Goal: Task Accomplishment & Management: Manage account settings

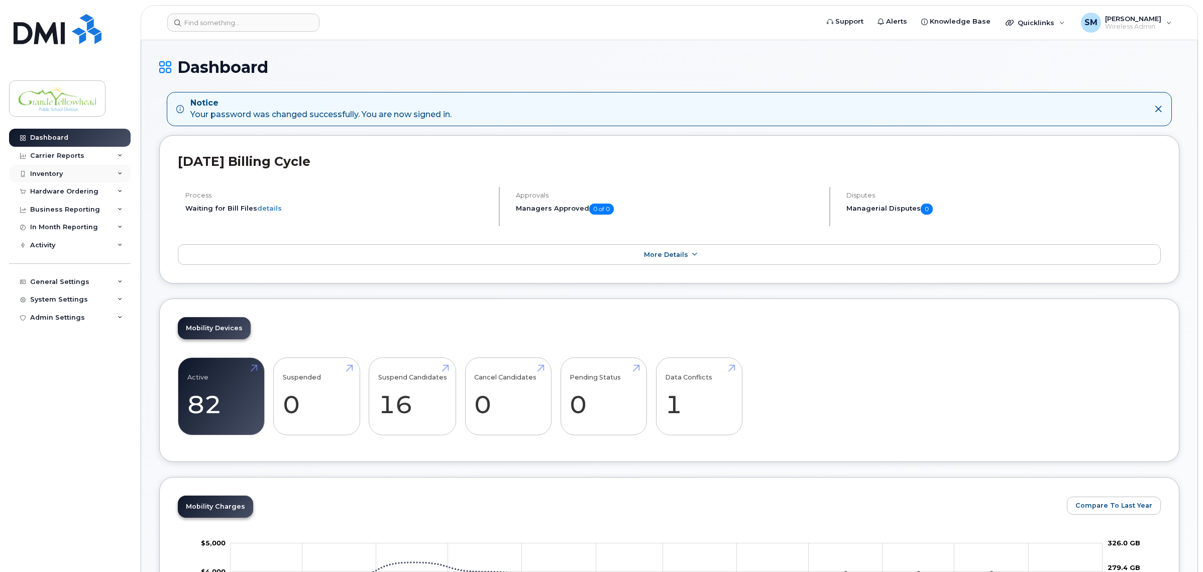
click at [50, 176] on div "Inventory" at bounding box center [46, 174] width 33 height 8
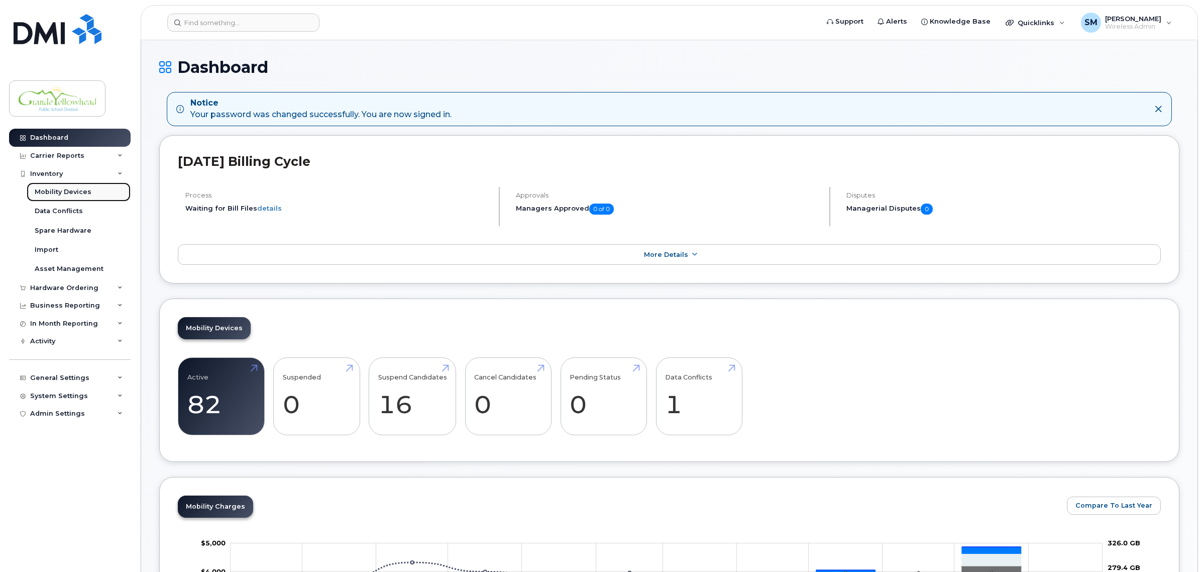
click at [93, 192] on link "Mobility Devices" at bounding box center [79, 191] width 104 height 19
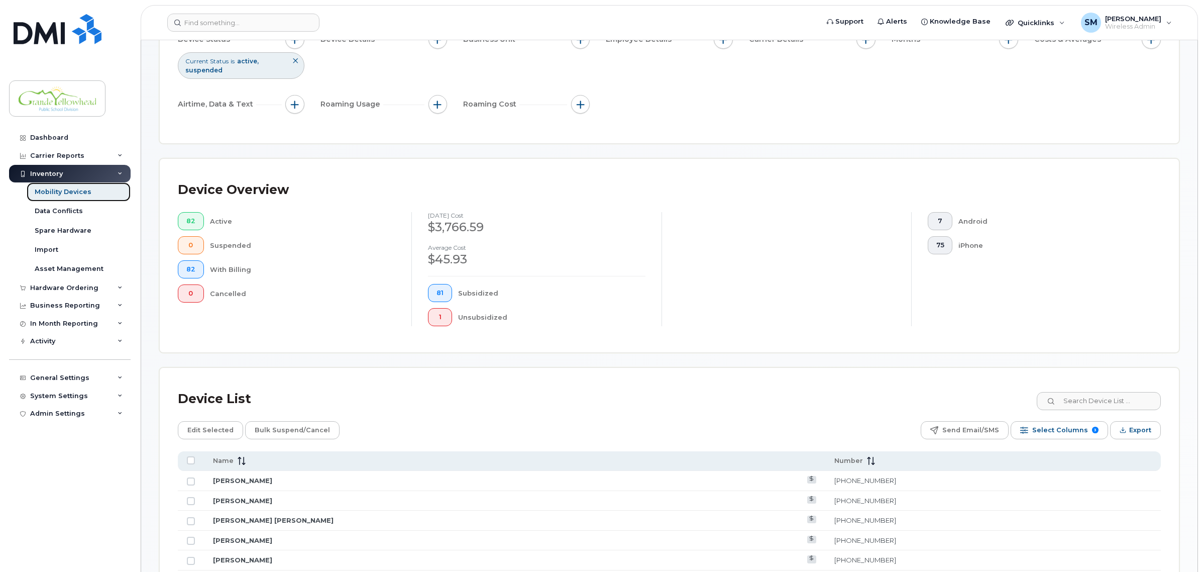
scroll to position [188, 0]
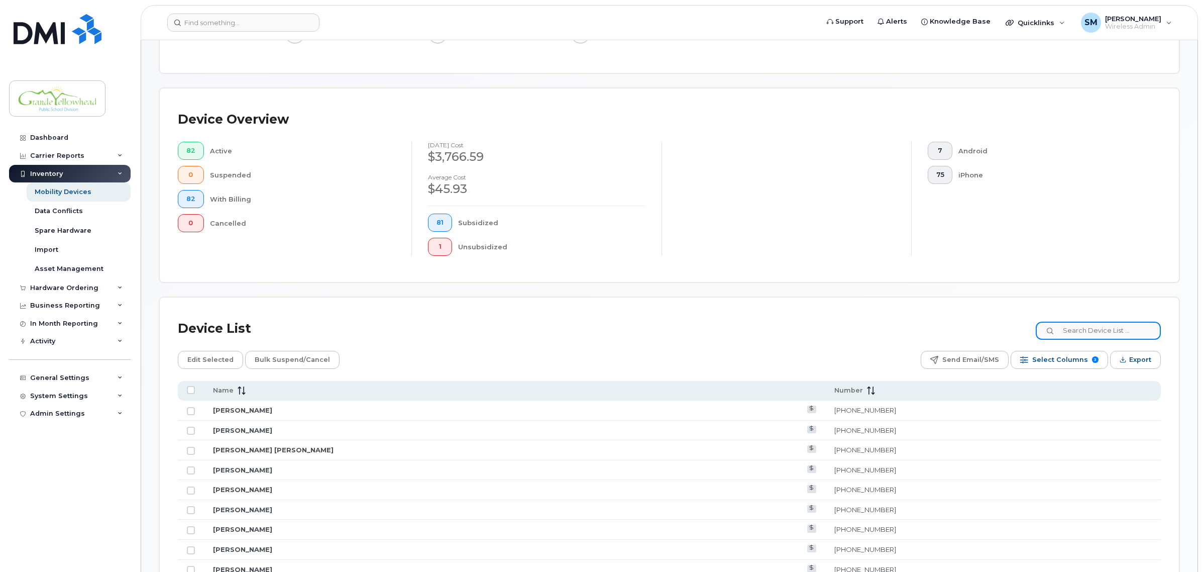
click at [1084, 334] on input at bounding box center [1098, 331] width 125 height 18
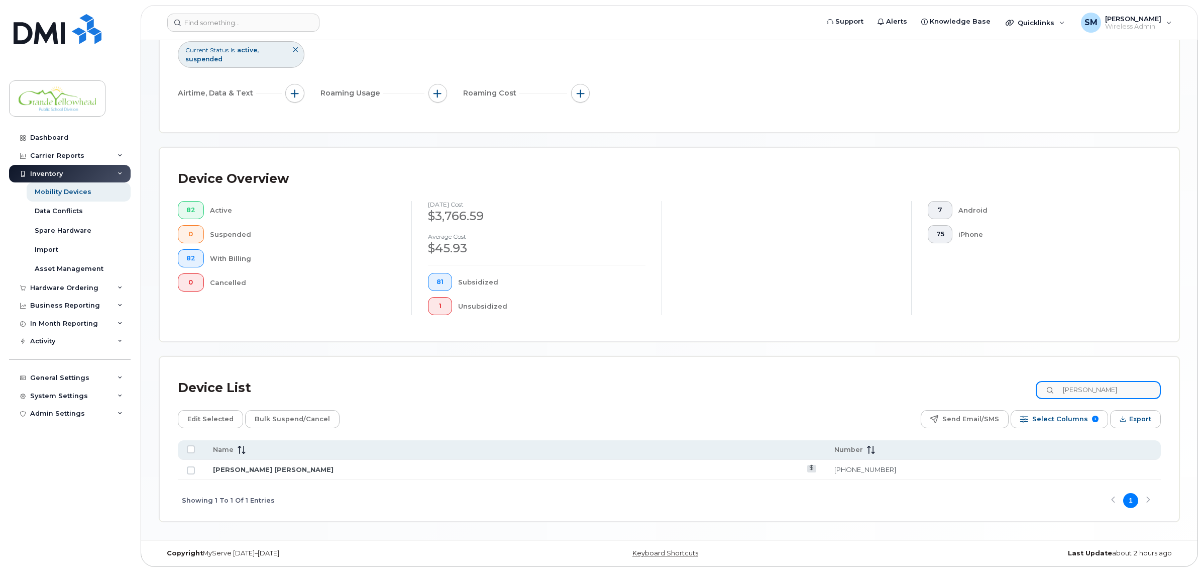
scroll to position [130, 0]
type input "Glen"
click at [237, 471] on link "Glen Allen" at bounding box center [273, 469] width 121 height 8
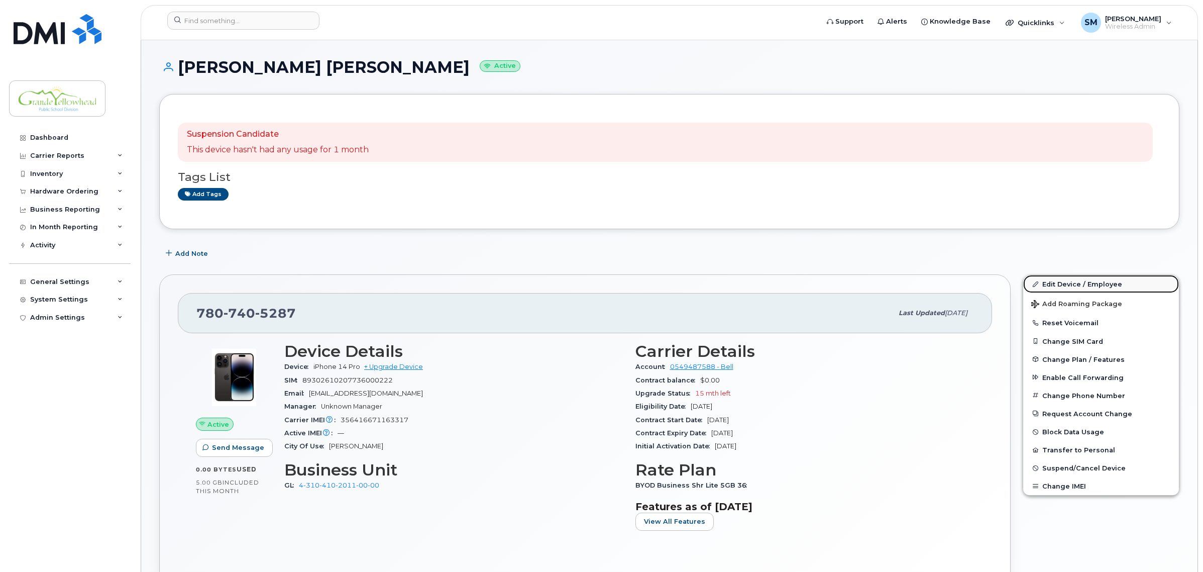
click at [1079, 284] on link "Edit Device / Employee" at bounding box center [1101, 284] width 156 height 18
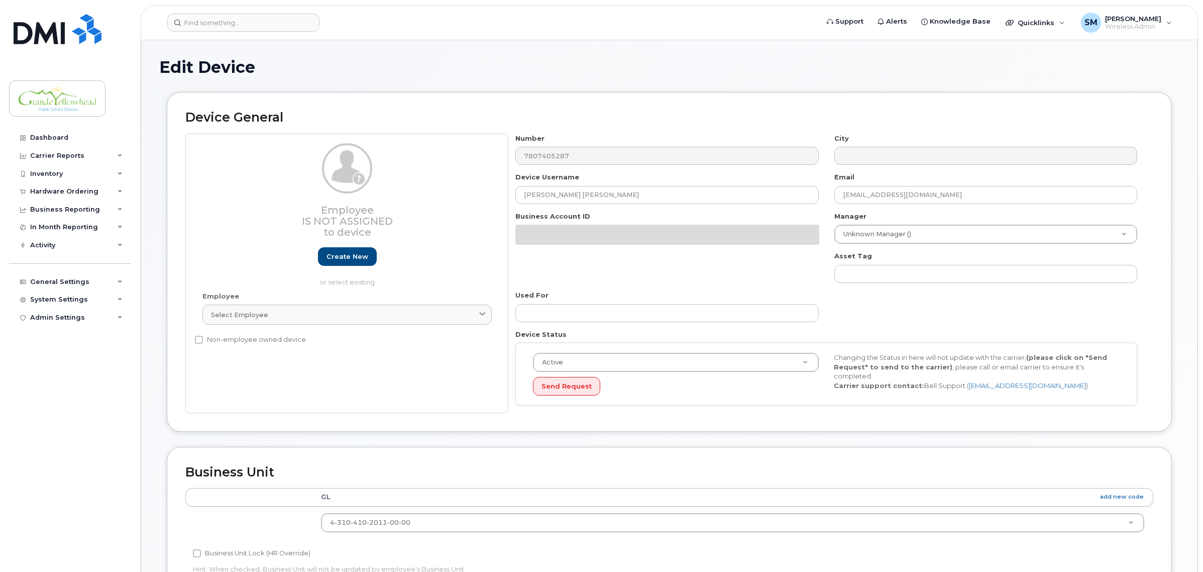
select select "23972572"
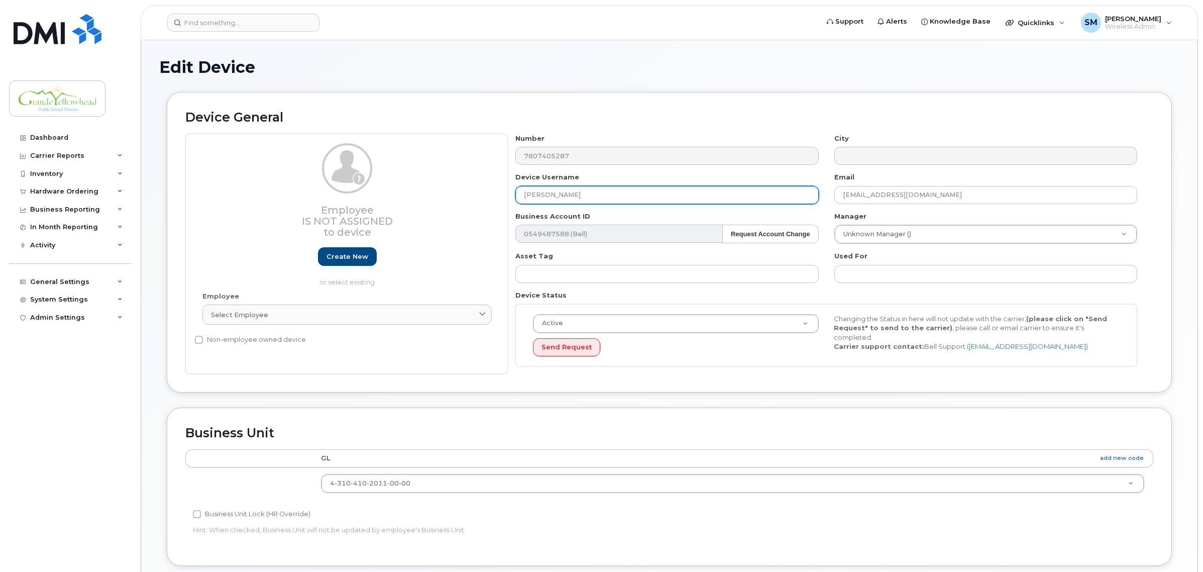
drag, startPoint x: 549, startPoint y: 192, endPoint x: 485, endPoint y: 195, distance: 64.4
click at [485, 195] on div "Employee Is not assigned to device Create new or select existing Employee Selec…" at bounding box center [669, 254] width 968 height 241
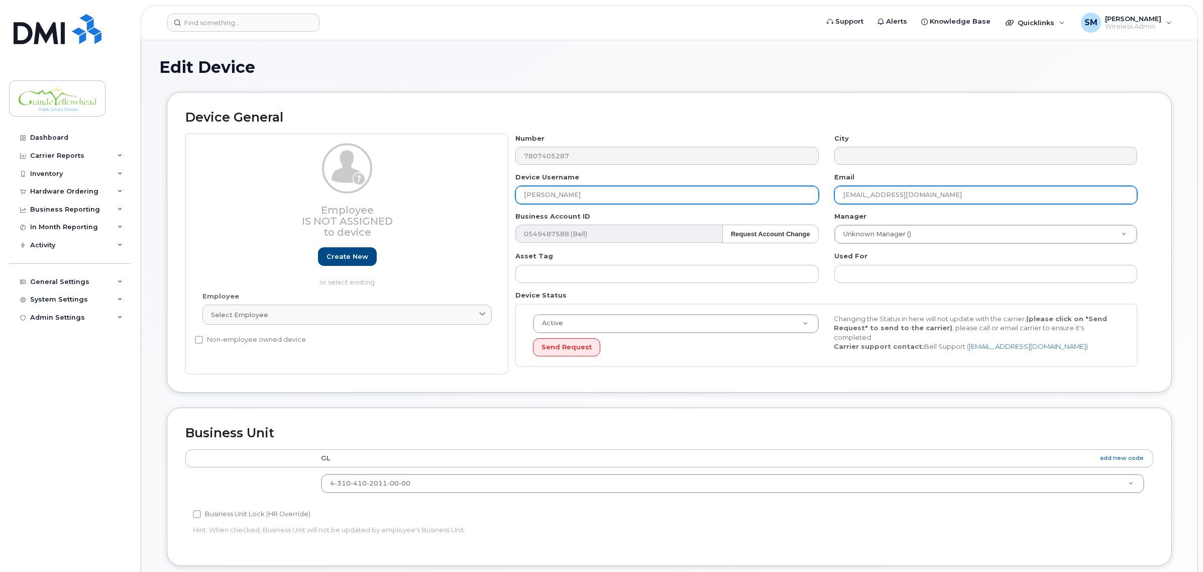
type input "[PERSON_NAME]"
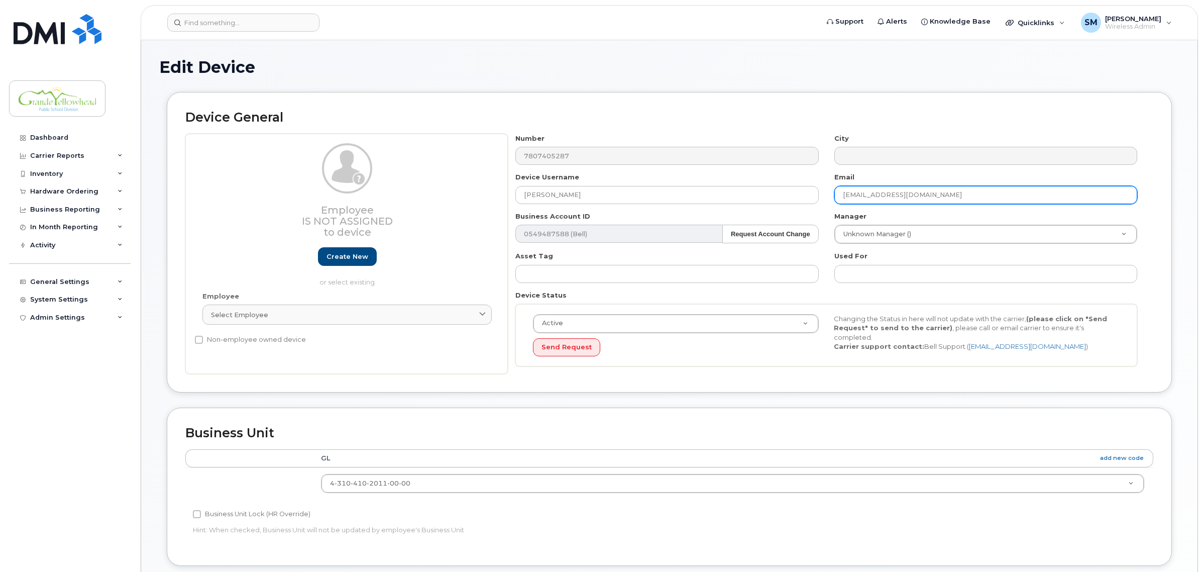
drag, startPoint x: 918, startPoint y: 195, endPoint x: 742, endPoint y: 216, distance: 177.6
click at [742, 216] on div "Number 7807405287 City Device Username Trudi Rowlands Email glenalle@gypsd.ca B…" at bounding box center [827, 254] width 638 height 241
type input "trudrowl@gypsd.ca"
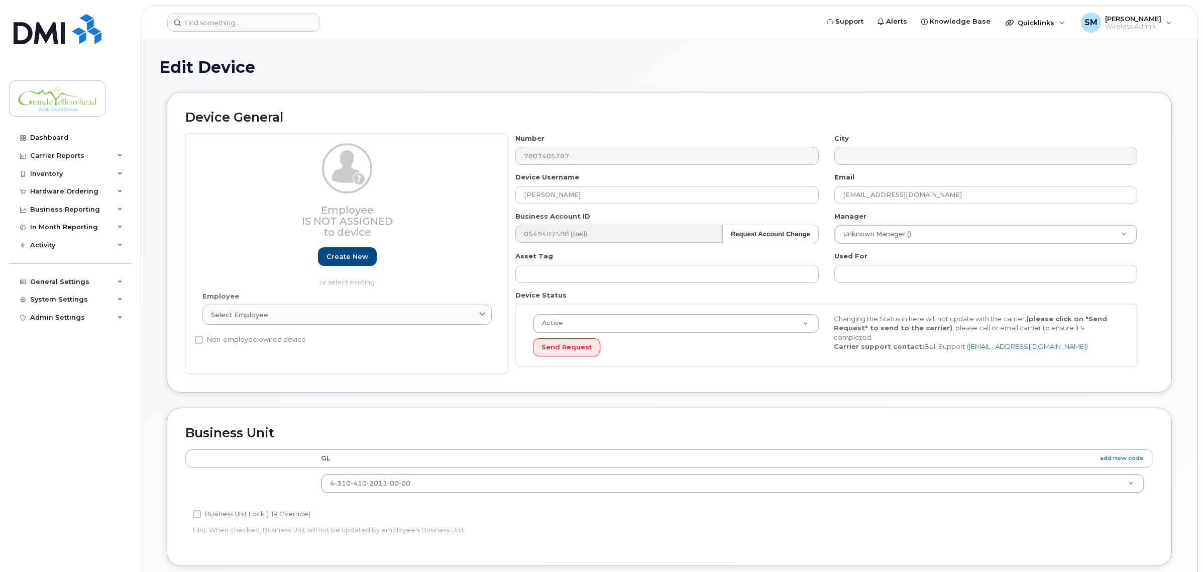
click at [767, 367] on div "Active Active Suspended Cancelled Send Request Changing the Status in here will…" at bounding box center [826, 335] width 622 height 63
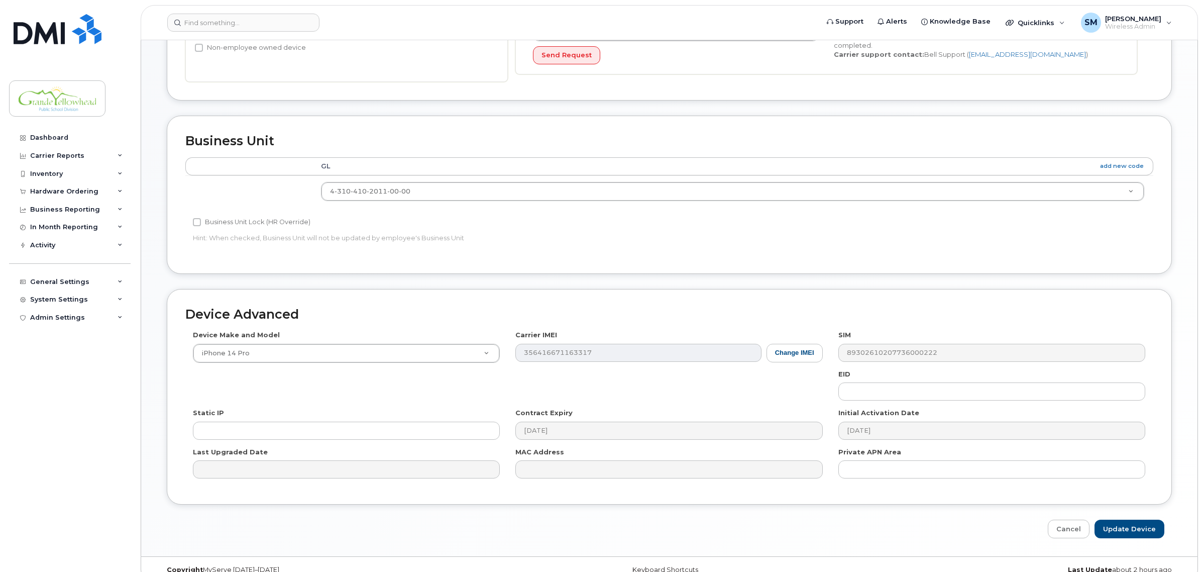
scroll to position [310, 0]
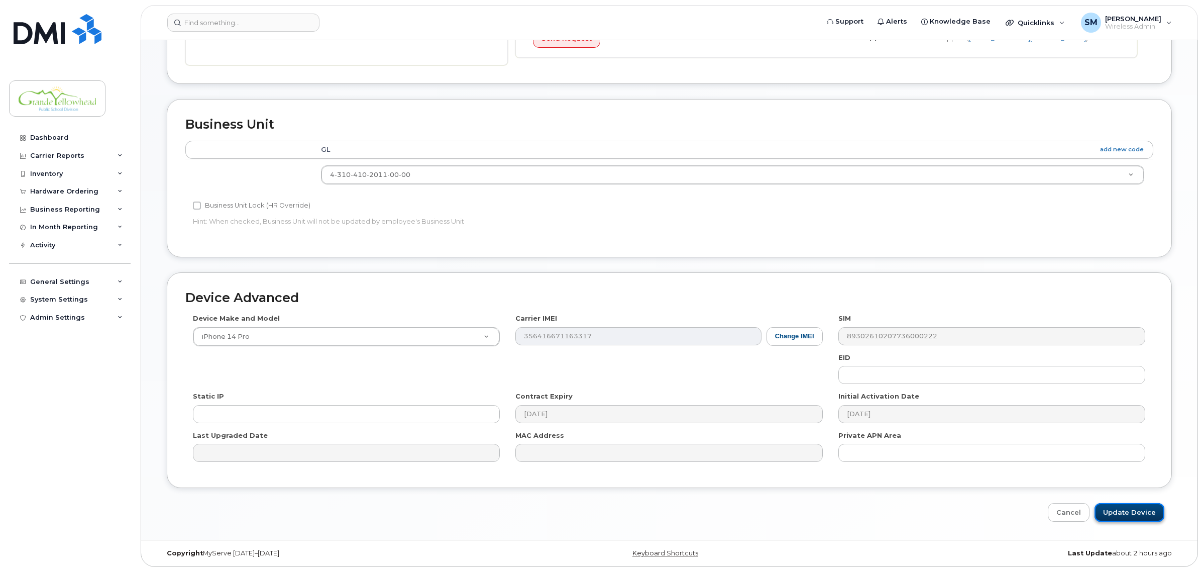
click at [1138, 513] on input "Update Device" at bounding box center [1130, 512] width 70 height 19
type input "Saving..."
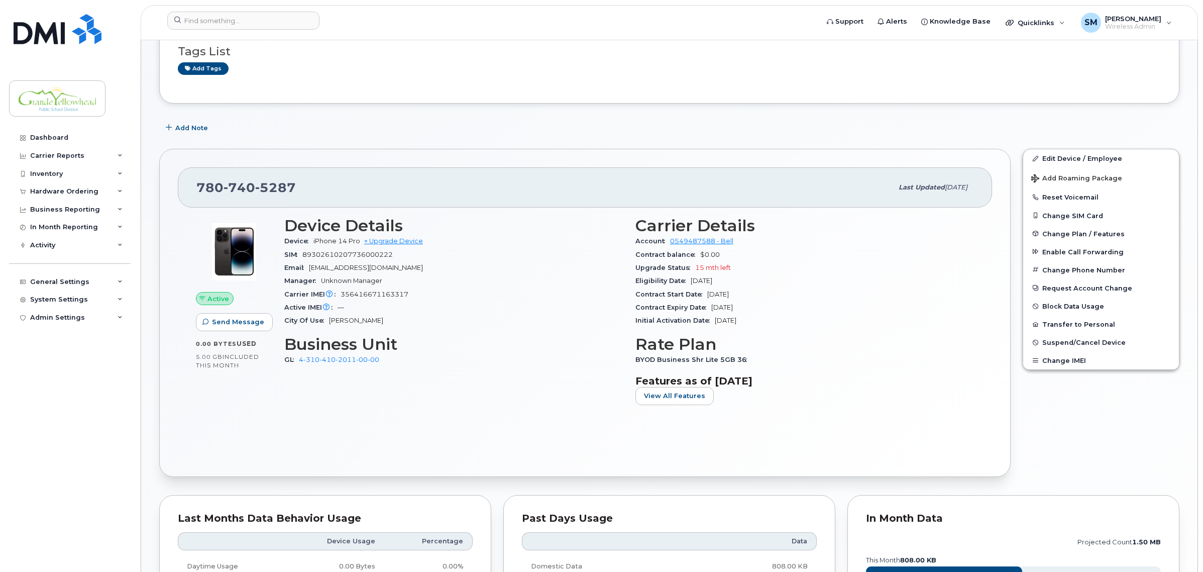
scroll to position [188, 0]
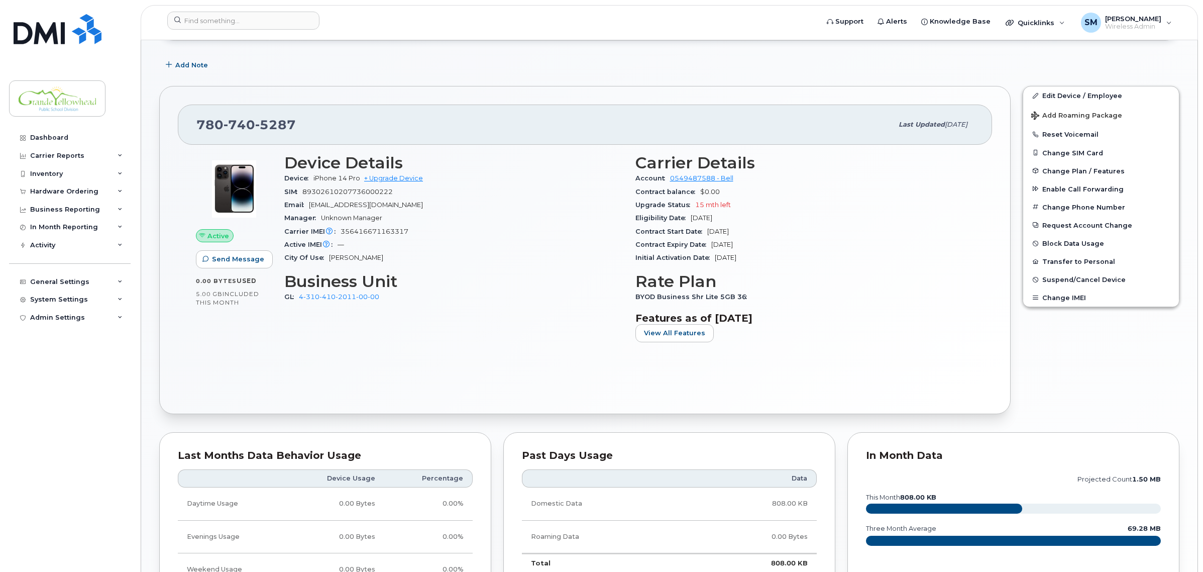
click at [426, 338] on div "Device Details Device iPhone 14 Pro + Upgrade Device SIM [TECHNICAL_ID] Email […" at bounding box center [453, 252] width 351 height 208
click at [416, 342] on div "Device Details Device iPhone 14 Pro + Upgrade Device SIM [TECHNICAL_ID] Email […" at bounding box center [453, 252] width 351 height 208
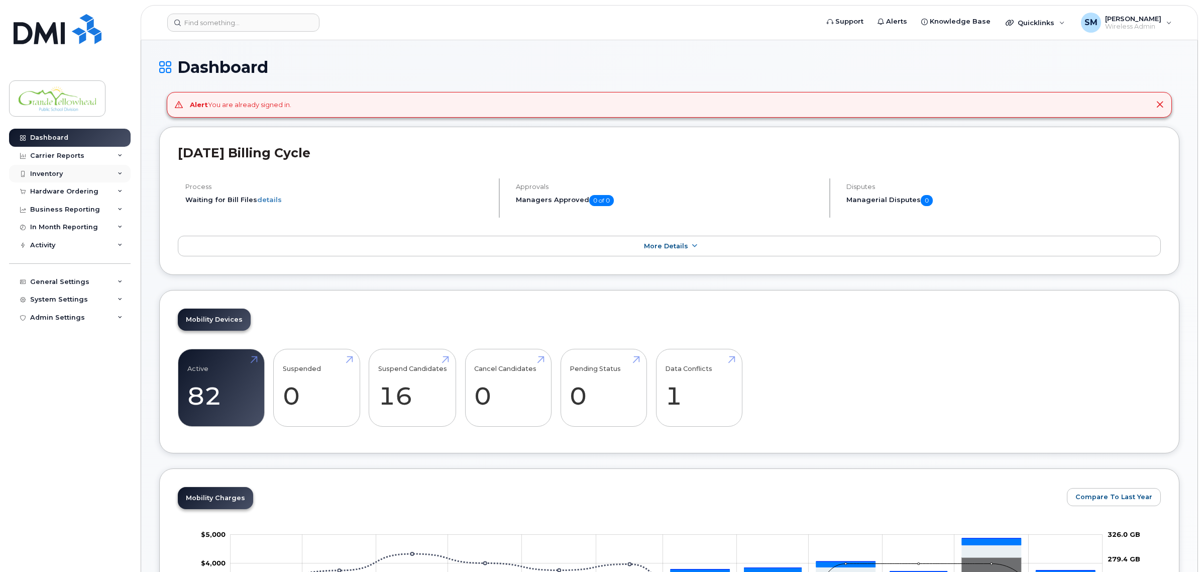
click at [43, 177] on div "Inventory" at bounding box center [46, 174] width 33 height 8
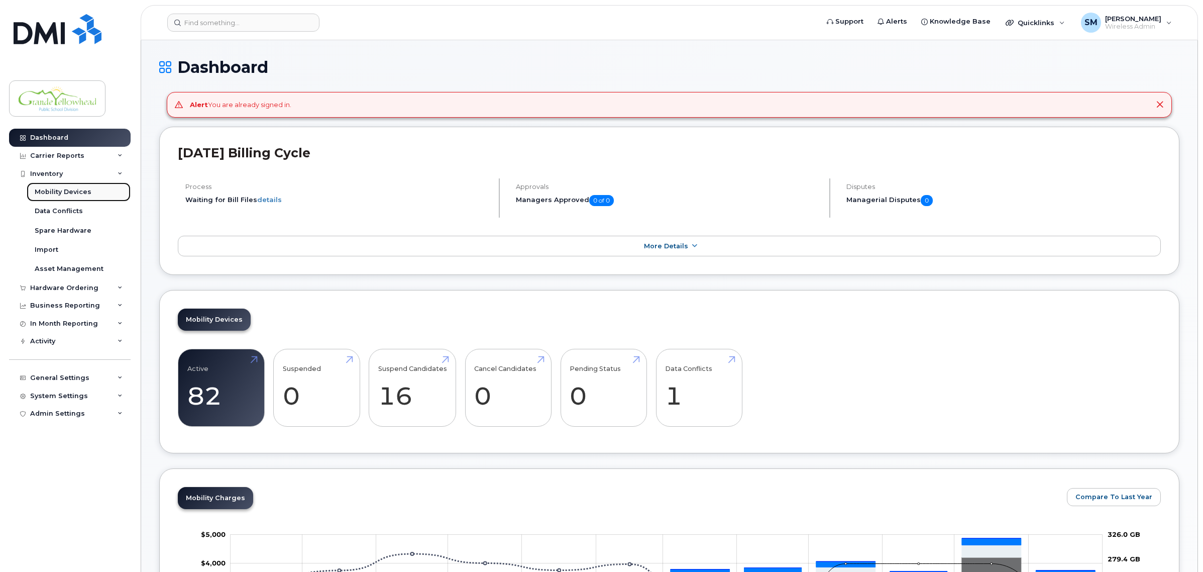
click at [60, 189] on div "Mobility Devices" at bounding box center [63, 191] width 57 height 9
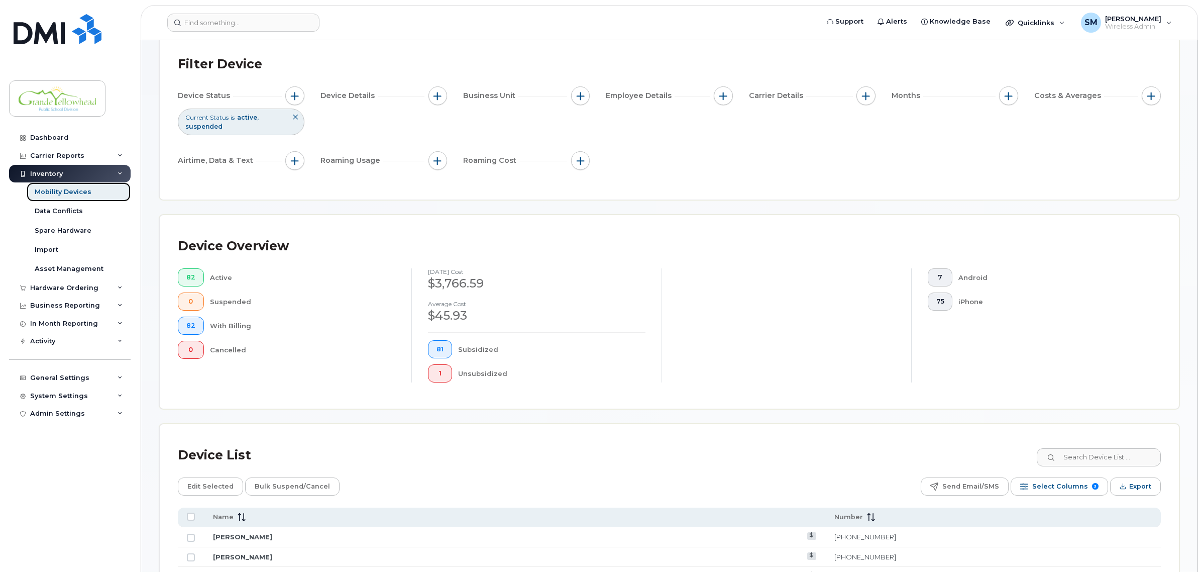
scroll to position [63, 0]
click at [1089, 453] on input at bounding box center [1098, 456] width 125 height 18
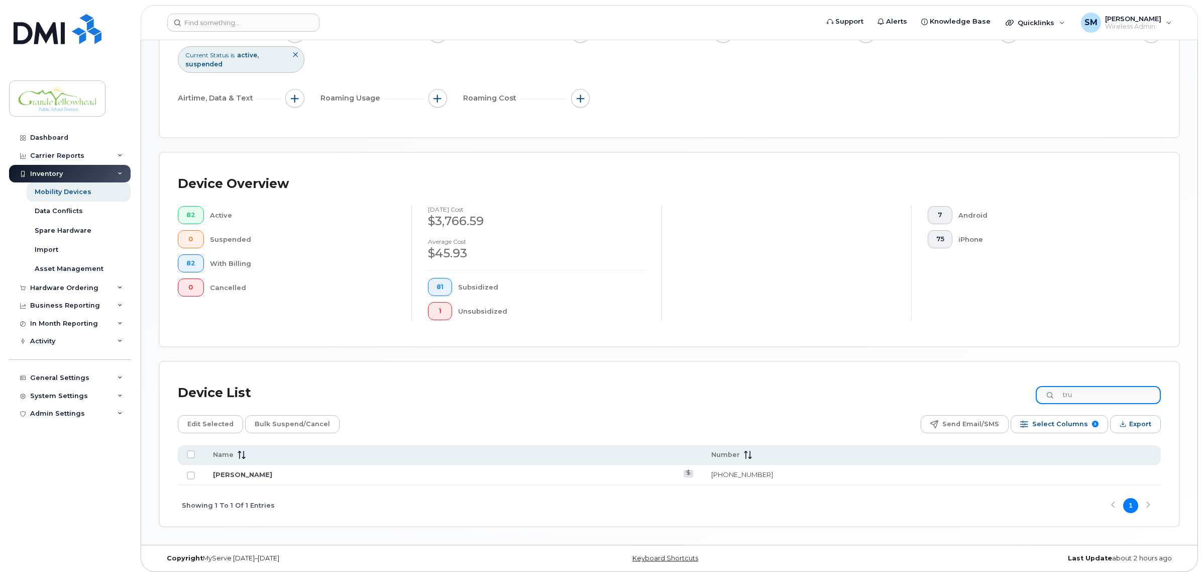
scroll to position [130, 0]
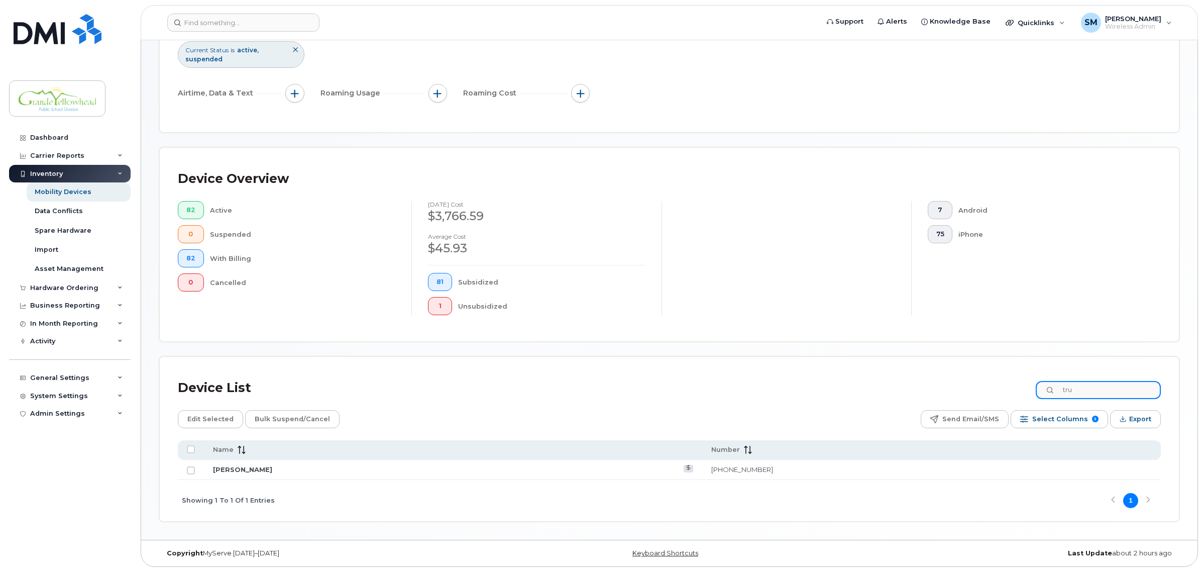
type input "tru"
drag, startPoint x: 802, startPoint y: 470, endPoint x: 751, endPoint y: 473, distance: 50.8
click at [751, 473] on td "[PHONE_NUMBER]" at bounding box center [931, 470] width 459 height 20
copy link "[PHONE_NUMBER]"
